Goal: Check status: Check status

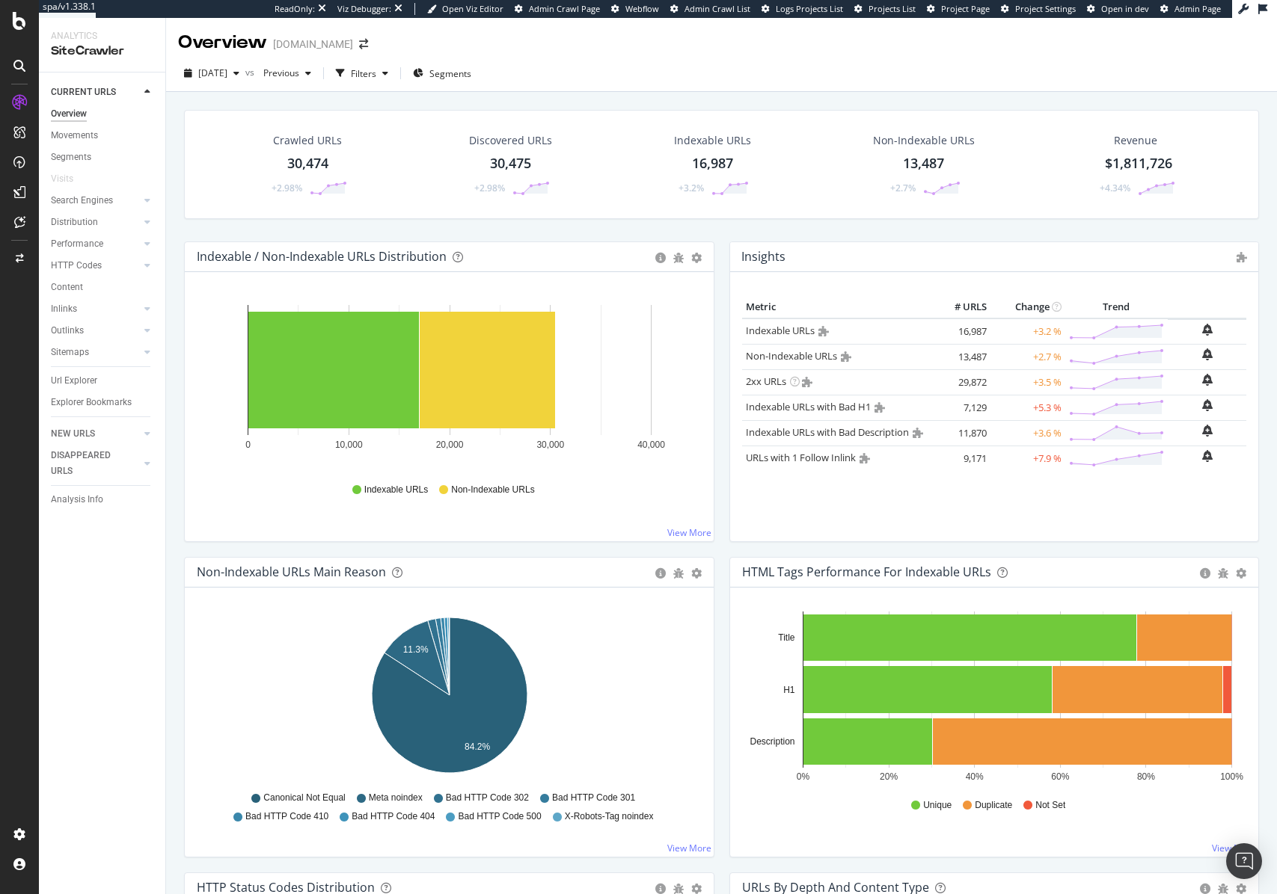
click at [974, 10] on span "Project Page" at bounding box center [965, 8] width 49 height 11
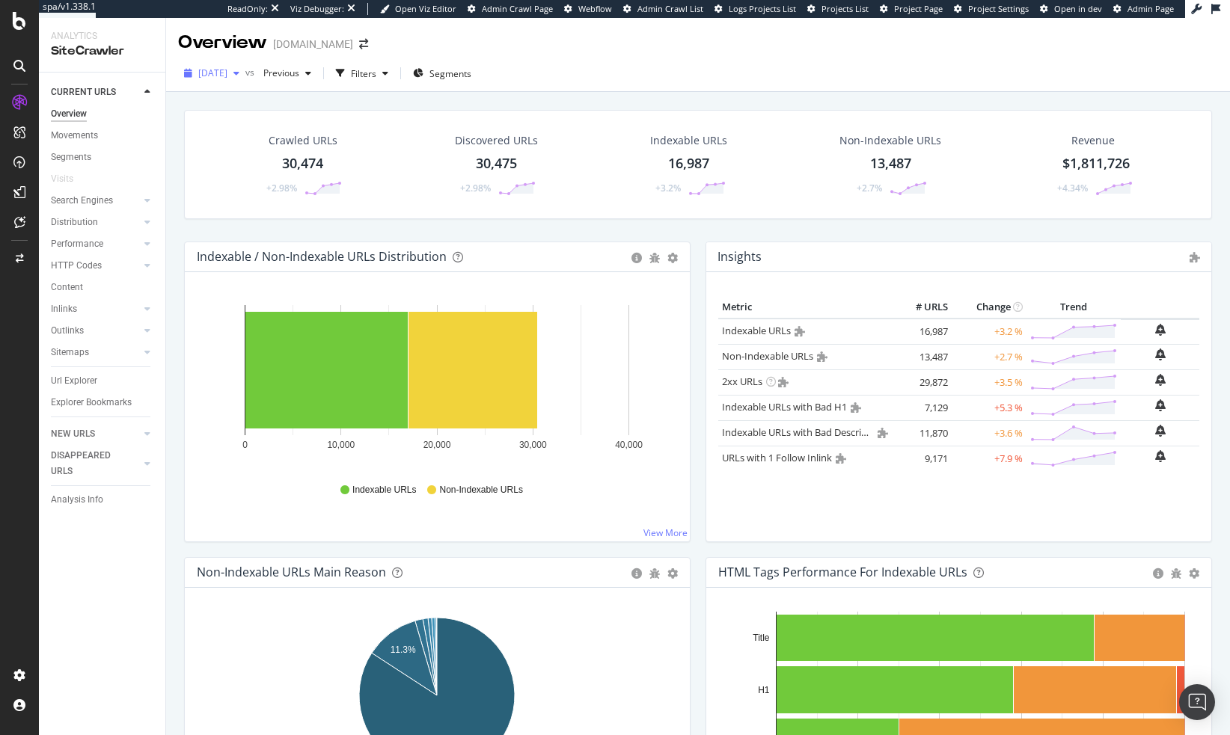
click at [227, 70] on span "[DATE]" at bounding box center [212, 73] width 29 height 13
click at [228, 194] on div "2025 Sep. 14th 23.4K URLs" at bounding box center [277, 207] width 178 height 28
